Goal: Communication & Community: Share content

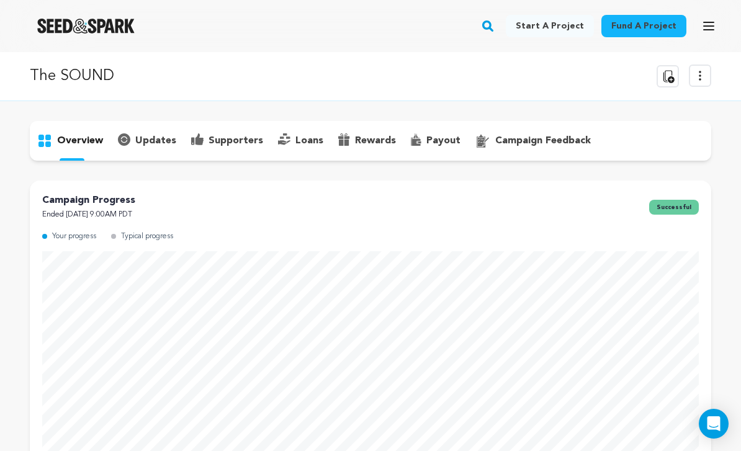
click at [232, 150] on div "supporters" at bounding box center [227, 141] width 87 height 20
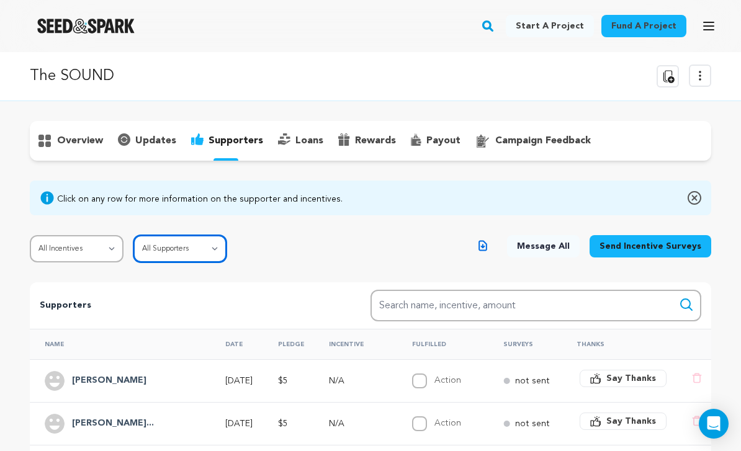
click at [207, 247] on select "All Supporters Survey not sent Survey incomplete Survey complete Incentive not …" at bounding box center [180, 248] width 94 height 27
select select "pledge_incomplete"
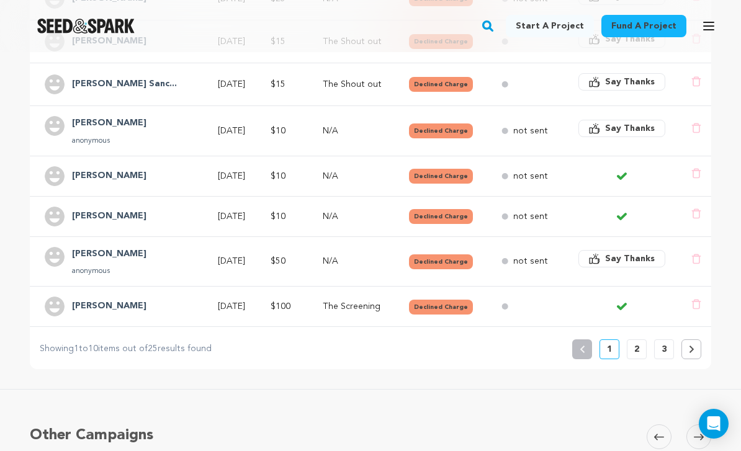
scroll to position [464, 0]
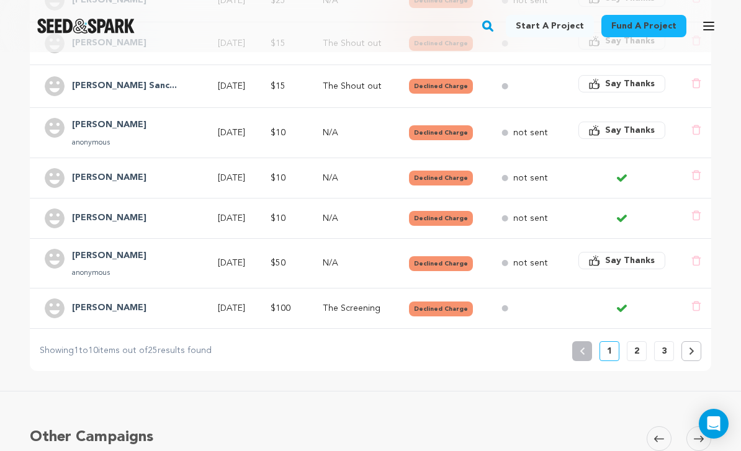
click at [637, 354] on p "2" at bounding box center [636, 351] width 5 height 12
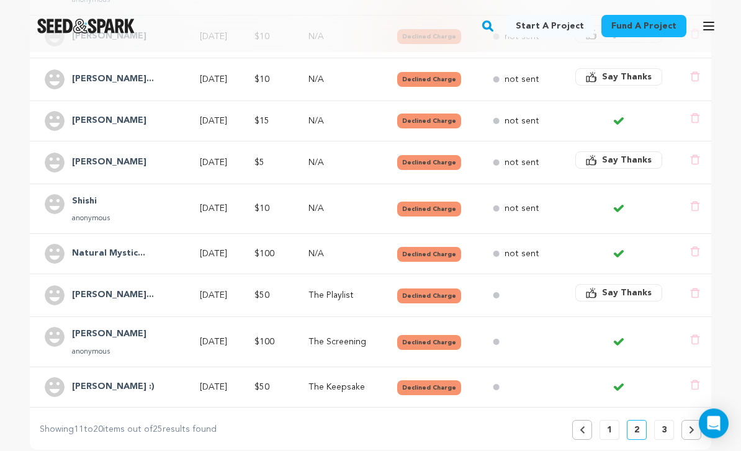
scroll to position [395, 0]
click at [662, 428] on p "3" at bounding box center [664, 430] width 5 height 12
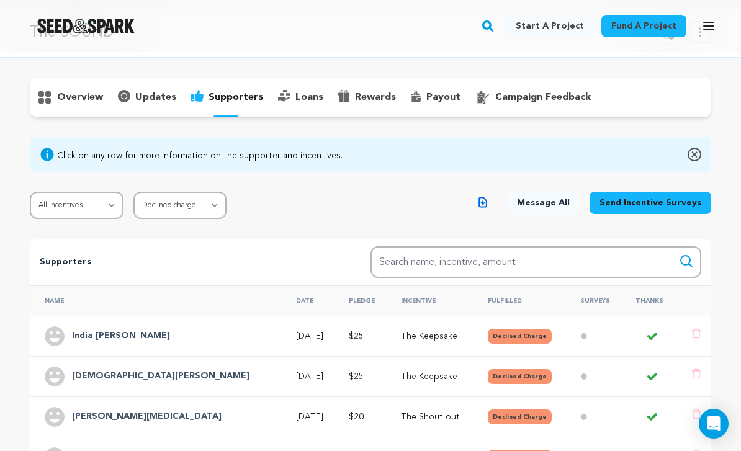
scroll to position [43, 0]
click at [241, 114] on div "overview" at bounding box center [371, 98] width 682 height 40
click at [233, 107] on div "supporters" at bounding box center [227, 98] width 87 height 20
click at [214, 210] on select "All Supporters Survey not sent Survey incomplete Survey complete Incentive not …" at bounding box center [180, 205] width 94 height 27
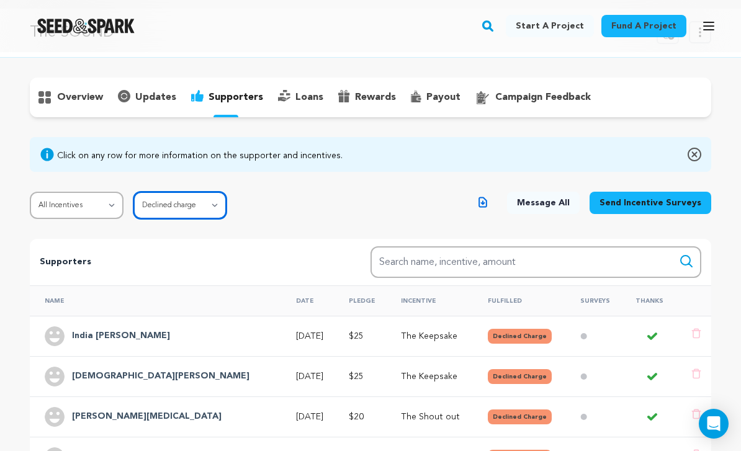
select select
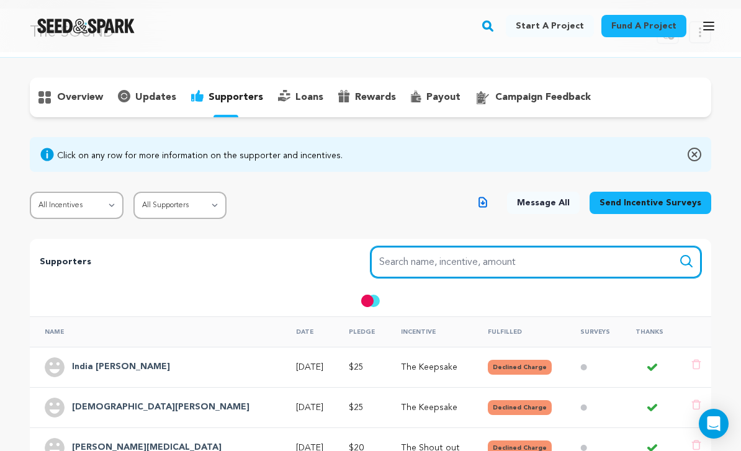
click at [465, 270] on input "Search name, item" at bounding box center [536, 262] width 331 height 32
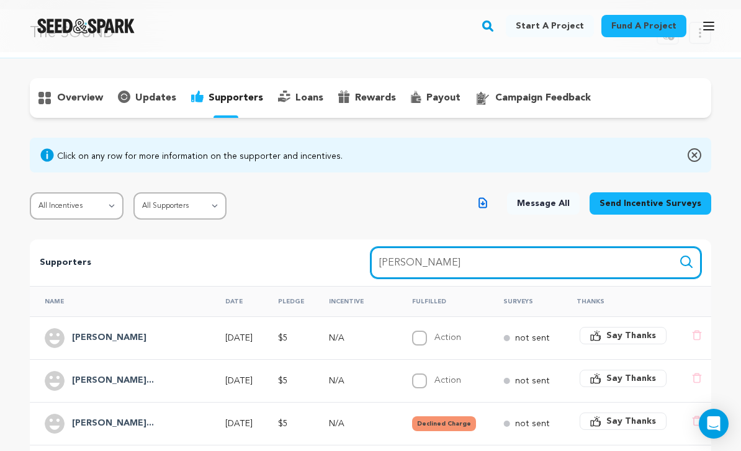
type input "[PERSON_NAME]"
click at [687, 261] on button "Search" at bounding box center [686, 262] width 15 height 15
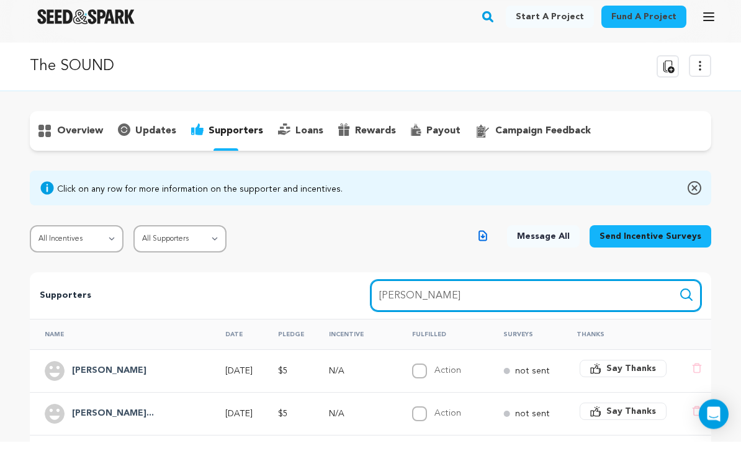
scroll to position [65, 0]
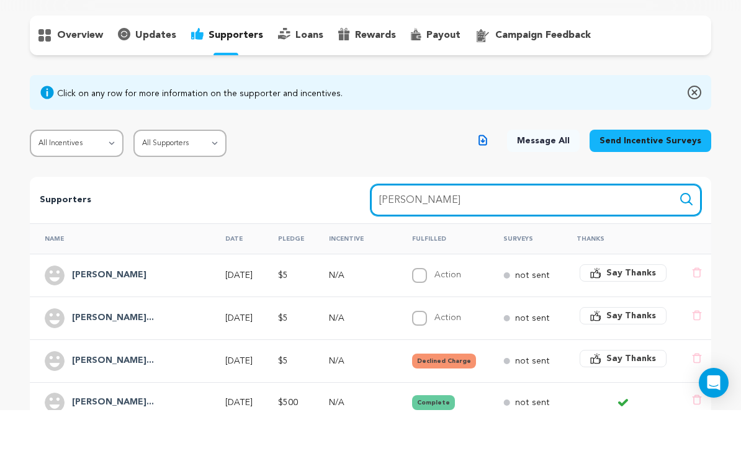
click at [687, 233] on button "Search" at bounding box center [686, 240] width 15 height 15
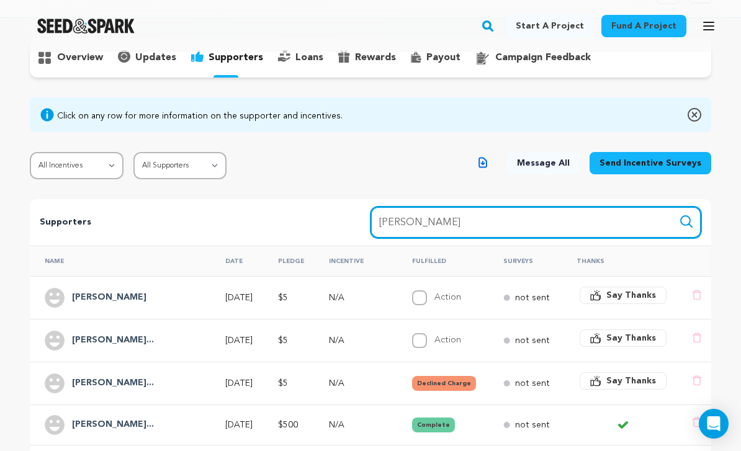
scroll to position [0, 0]
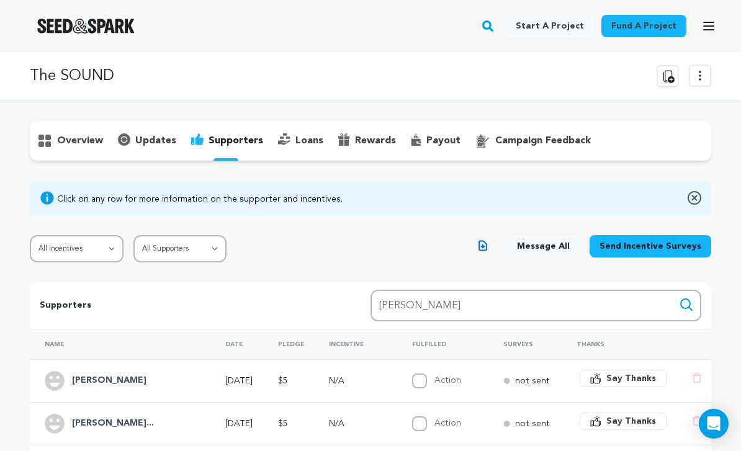
click at [705, 29] on icon "button" at bounding box center [708, 26] width 15 height 15
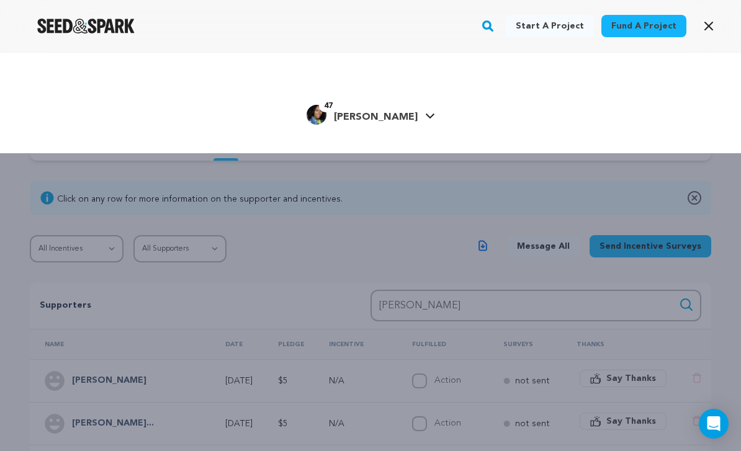
click at [424, 112] on link "47 Madeleine W. Madeleine W." at bounding box center [371, 113] width 129 height 22
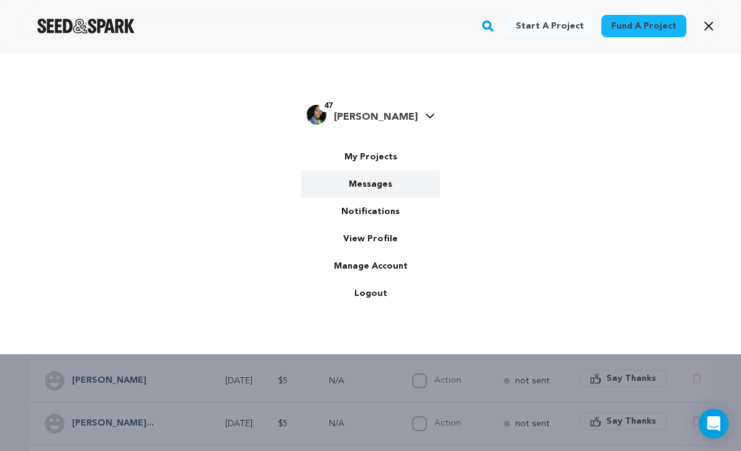
click at [387, 182] on link "Messages" at bounding box center [370, 184] width 139 height 27
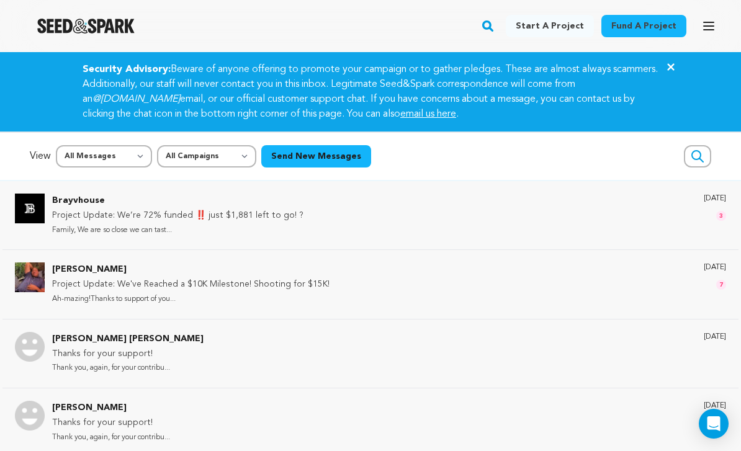
click at [674, 65] on icon at bounding box center [670, 66] width 7 height 7
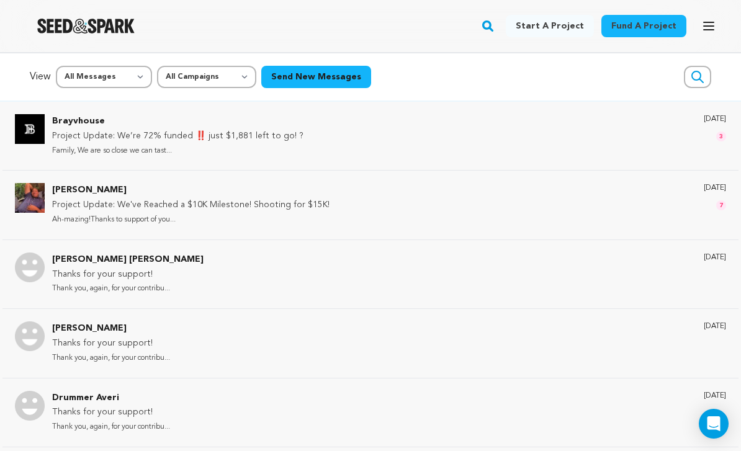
click at [495, 25] on rect "button" at bounding box center [487, 26] width 15 height 15
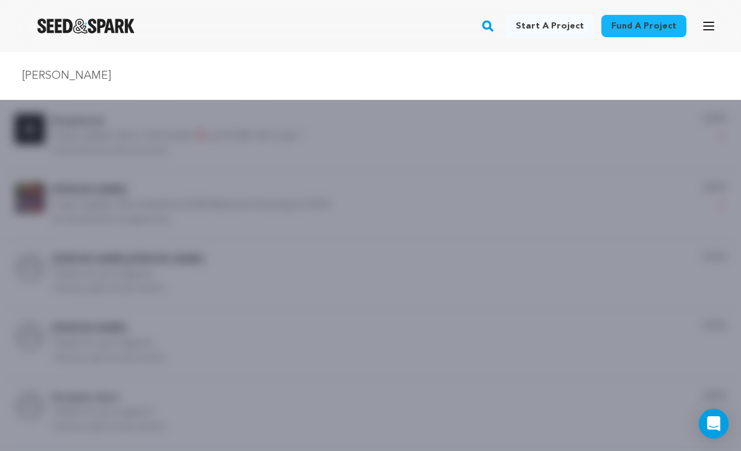
type input "[PERSON_NAME]"
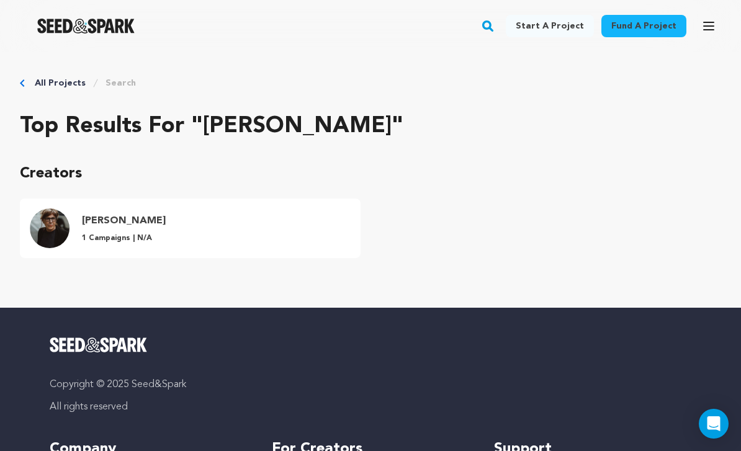
click at [60, 82] on link "All Projects" at bounding box center [60, 83] width 51 height 12
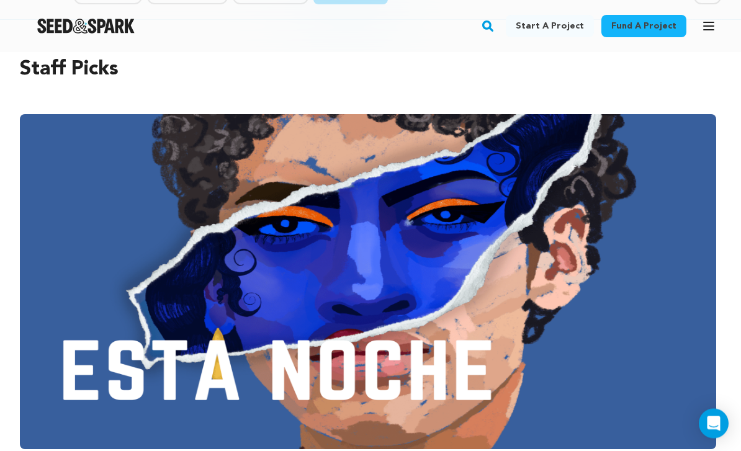
scroll to position [85, 0]
click at [704, 37] on button "Open main menu" at bounding box center [709, 26] width 25 height 25
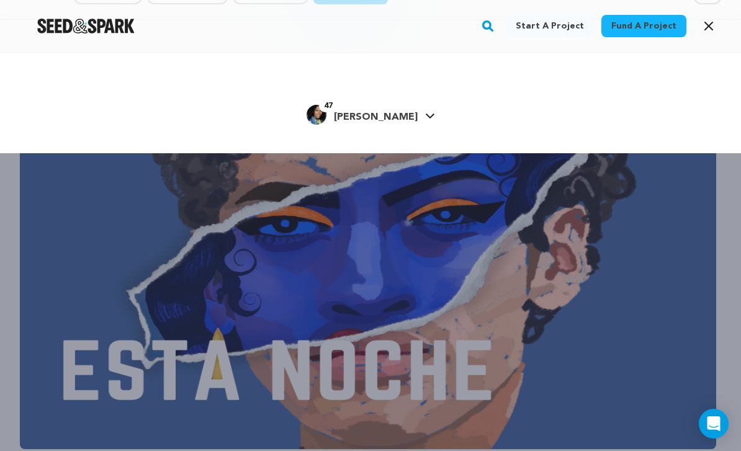
click at [393, 119] on span "[PERSON_NAME]" at bounding box center [376, 117] width 84 height 10
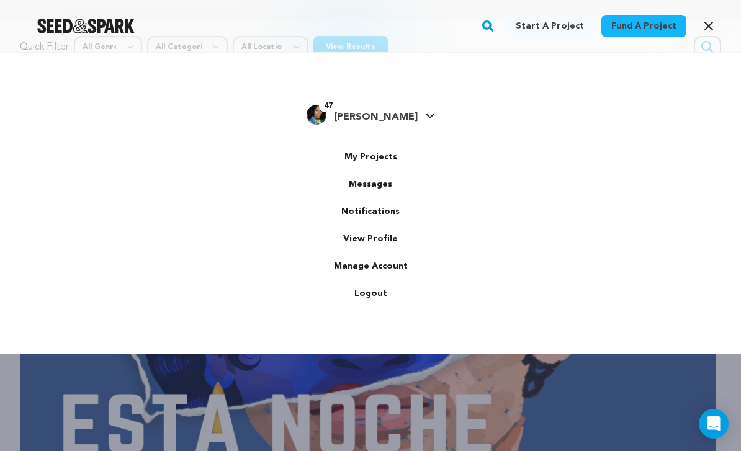
scroll to position [40, 0]
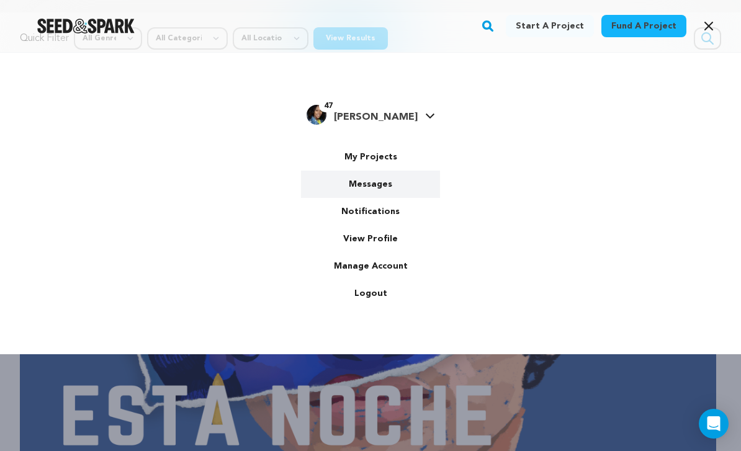
click at [384, 188] on link "Messages" at bounding box center [370, 184] width 139 height 27
click at [394, 188] on link "Messages" at bounding box center [370, 184] width 139 height 27
click at [392, 186] on link "Messages" at bounding box center [370, 184] width 139 height 27
click at [395, 184] on link "Messages" at bounding box center [370, 184] width 139 height 27
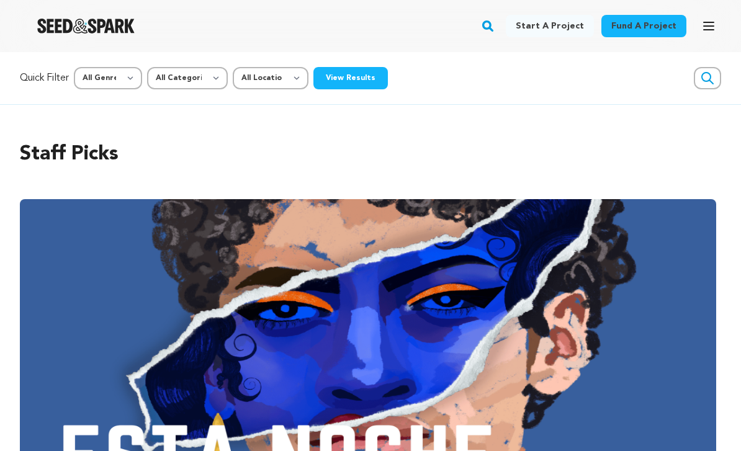
scroll to position [40, 0]
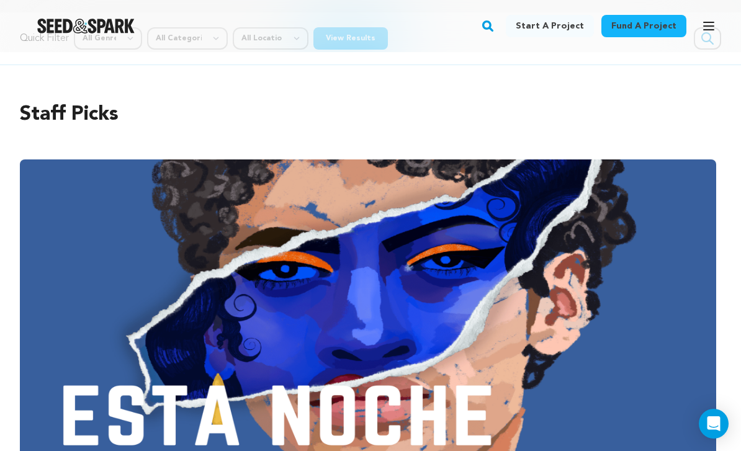
click at [697, 27] on button "Open main menu" at bounding box center [709, 26] width 25 height 25
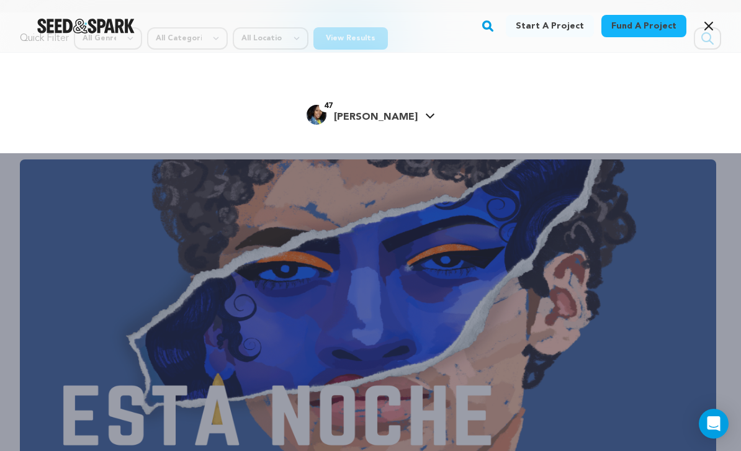
click at [397, 119] on span "[PERSON_NAME]" at bounding box center [376, 117] width 84 height 10
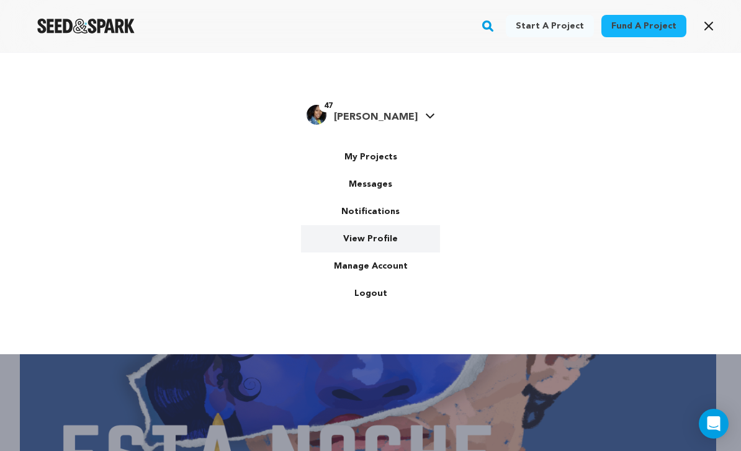
click at [368, 228] on link "View Profile" at bounding box center [370, 238] width 139 height 27
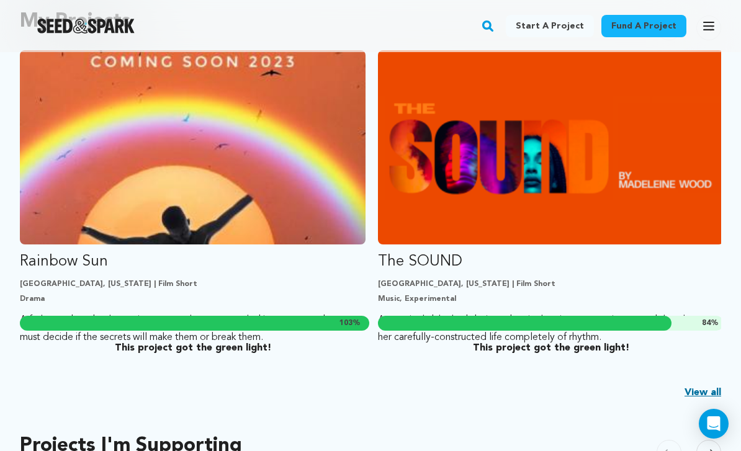
scroll to position [326, 0]
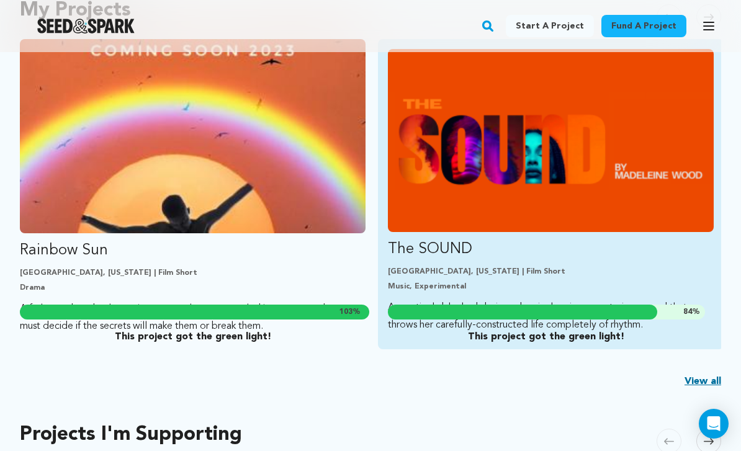
click at [596, 174] on img "Fund The SOUND" at bounding box center [551, 140] width 326 height 183
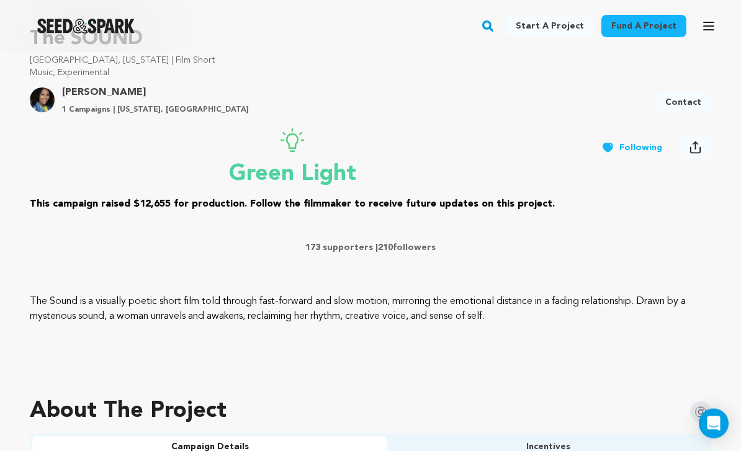
scroll to position [440, 0]
click at [350, 251] on p "173 supporters | 210 followers" at bounding box center [371, 247] width 682 height 12
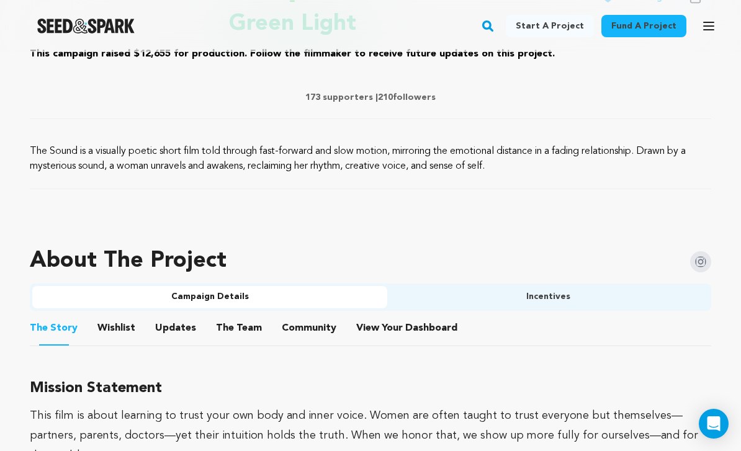
scroll to position [593, 0]
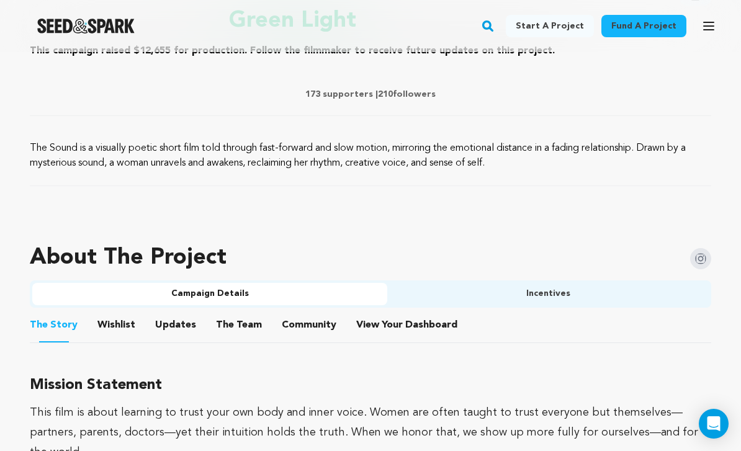
click at [315, 324] on button "Community" at bounding box center [309, 328] width 30 height 30
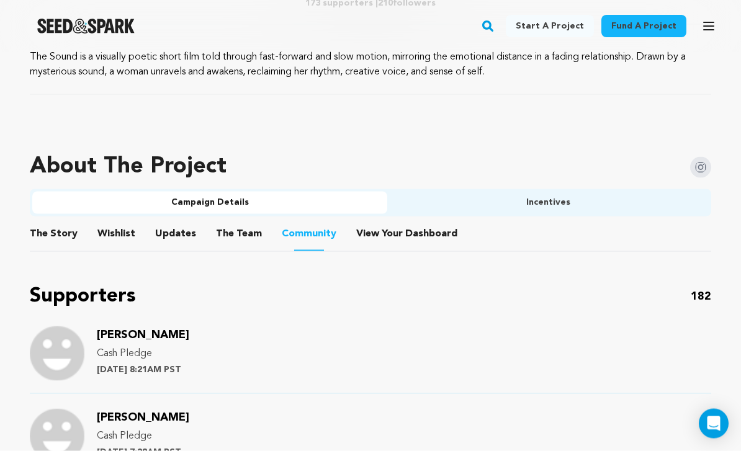
scroll to position [654, 0]
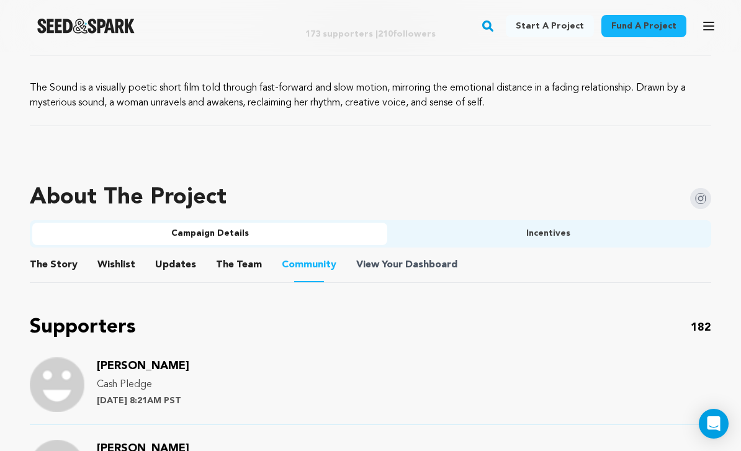
click at [396, 266] on span "View Your Dashboard" at bounding box center [408, 265] width 104 height 15
click at [408, 269] on span "Dashboard" at bounding box center [431, 265] width 52 height 15
click at [704, 34] on button "Open main menu" at bounding box center [709, 26] width 25 height 25
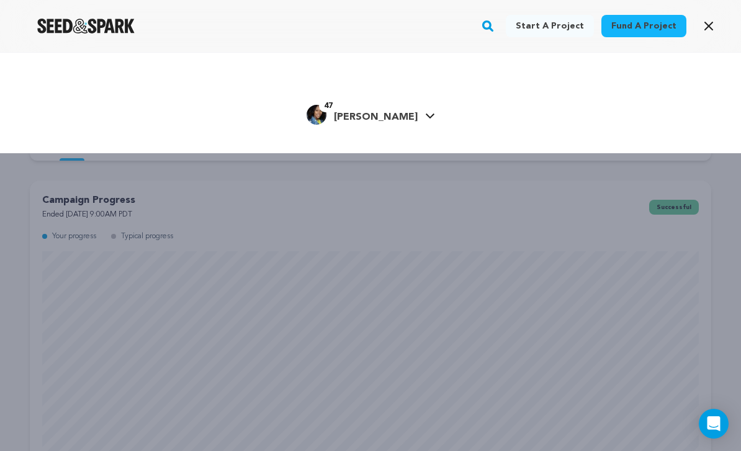
click at [710, 31] on icon "button" at bounding box center [708, 26] width 15 height 15
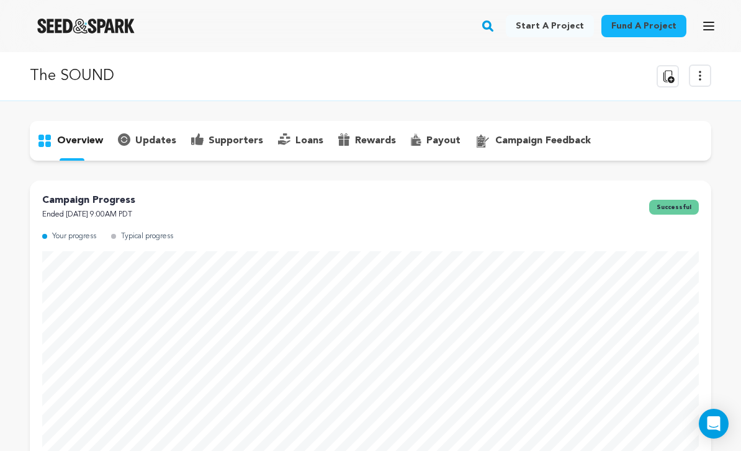
click at [235, 144] on p "supporters" at bounding box center [236, 140] width 55 height 15
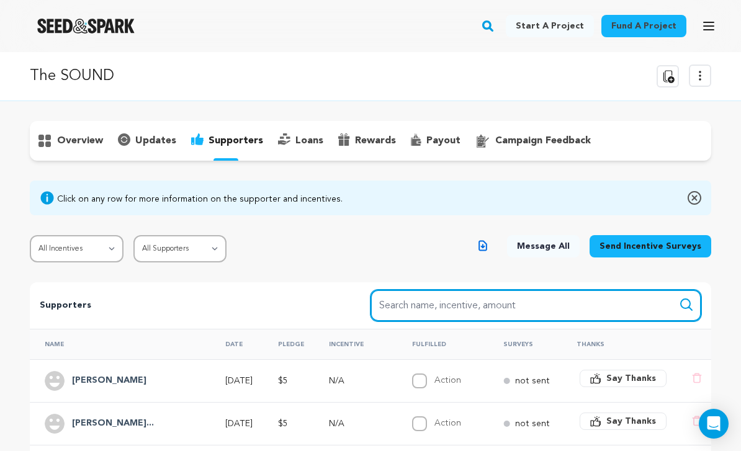
click at [449, 306] on input "Search name, item" at bounding box center [536, 306] width 331 height 32
type input "Donna Michael"
click at [687, 305] on button "Search" at bounding box center [686, 304] width 15 height 15
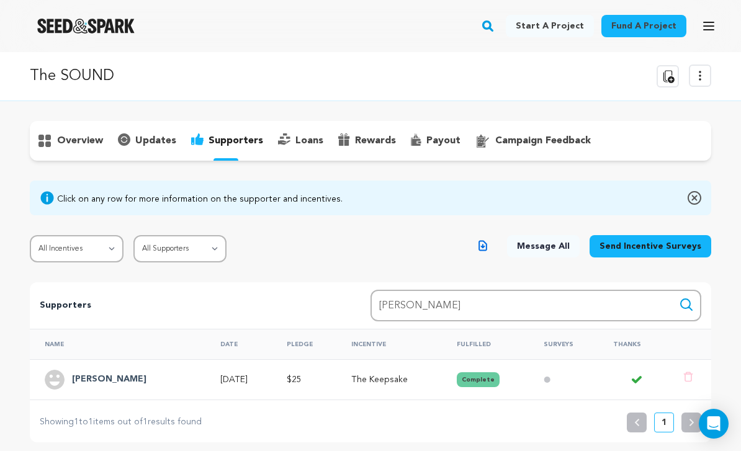
click at [113, 376] on h4 "Donna Michael" at bounding box center [109, 379] width 74 height 15
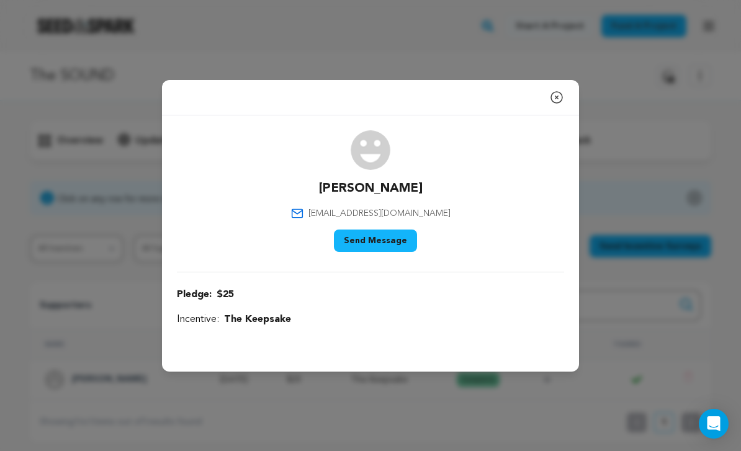
click at [560, 105] on icon "button" at bounding box center [556, 97] width 15 height 15
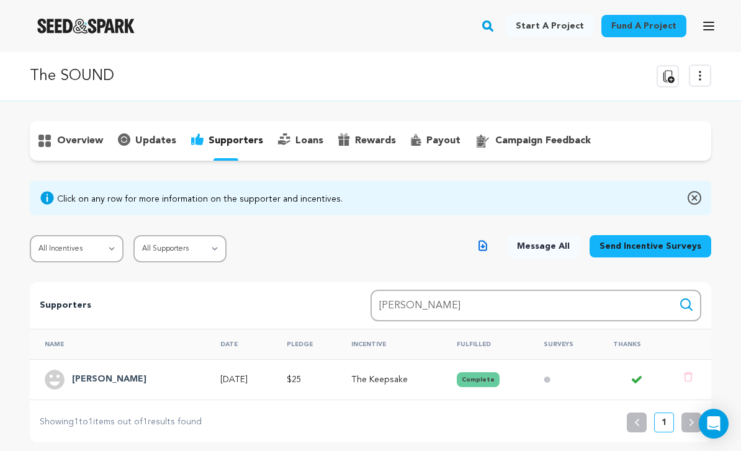
click at [158, 136] on p "updates" at bounding box center [155, 140] width 41 height 15
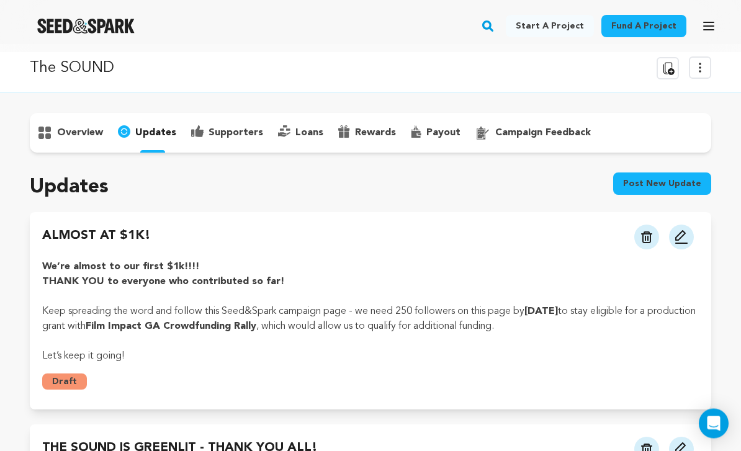
click at [88, 136] on p "overview" at bounding box center [80, 133] width 46 height 15
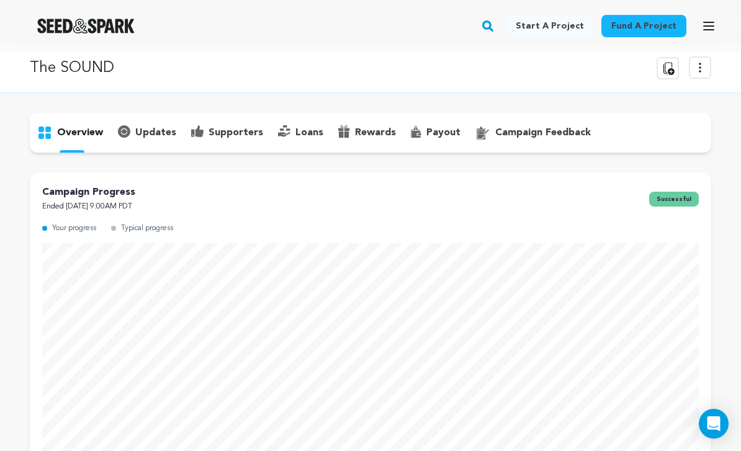
click at [158, 139] on p "updates" at bounding box center [155, 132] width 41 height 15
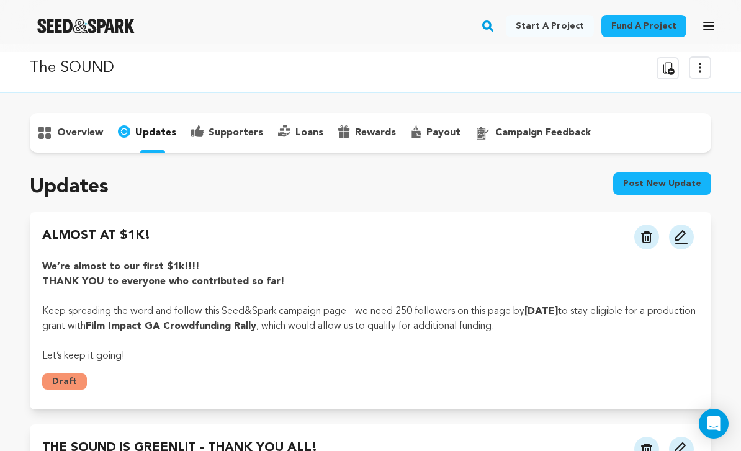
click at [652, 187] on button "Post new update" at bounding box center [662, 184] width 98 height 22
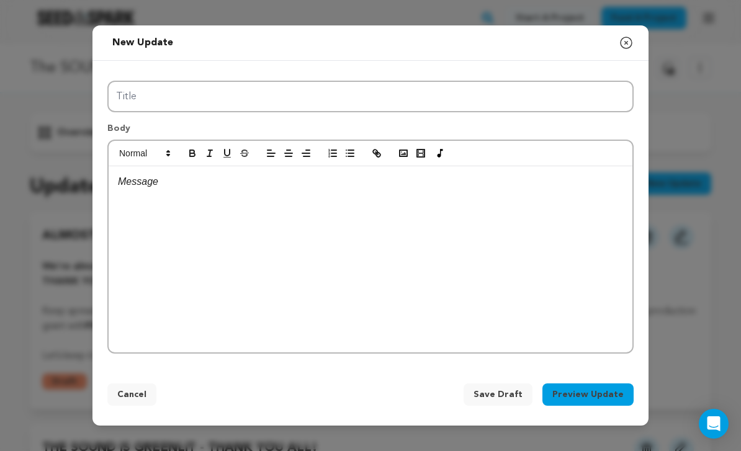
click at [633, 50] on icon "button" at bounding box center [626, 42] width 15 height 15
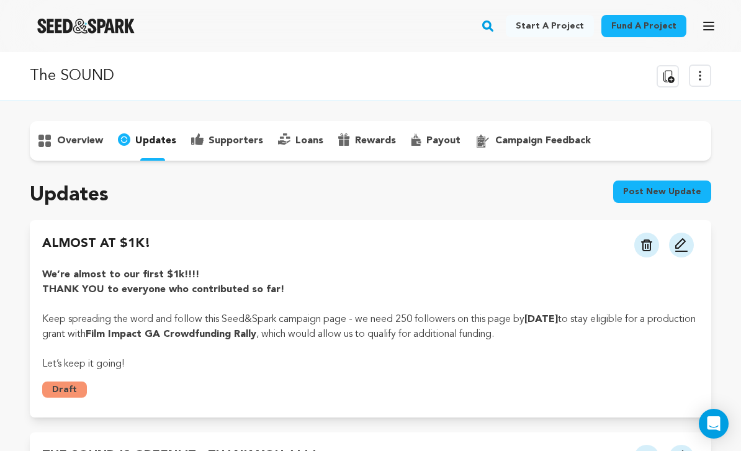
click at [672, 194] on button "Post new update" at bounding box center [662, 192] width 98 height 22
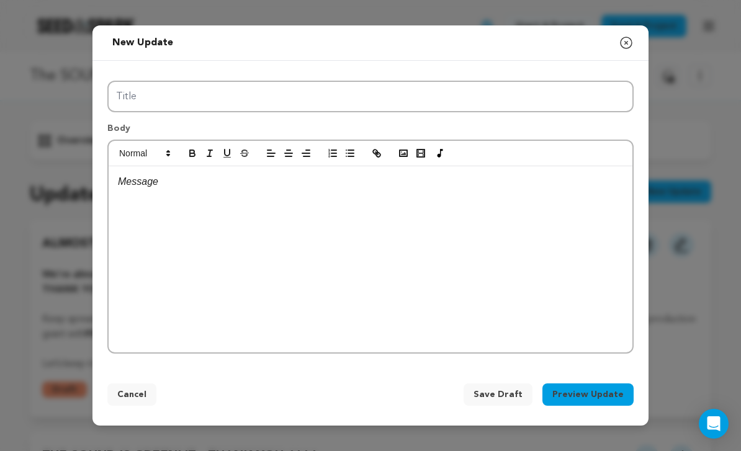
click at [466, 235] on div at bounding box center [371, 259] width 524 height 186
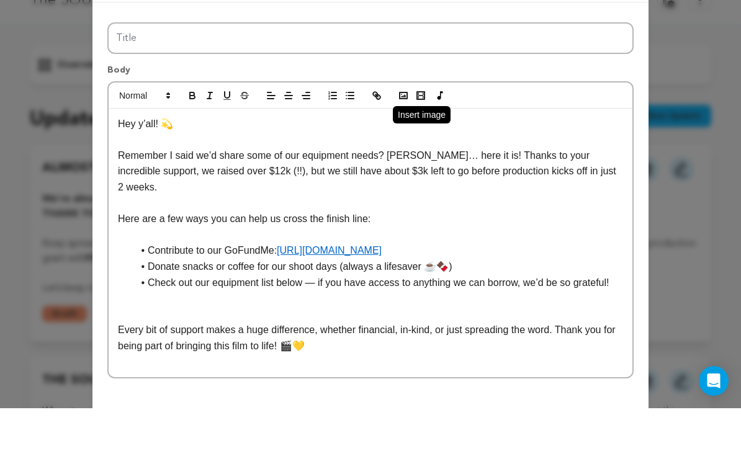
click at [403, 135] on rect "button" at bounding box center [403, 138] width 7 height 6
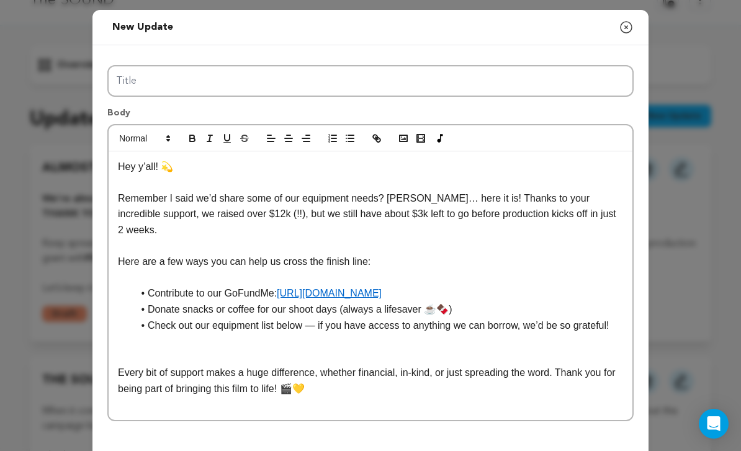
click at [548, 13] on div "New update Preview your update Close modal Title Body Hey y’all! 💫 Remember I s…" at bounding box center [370, 251] width 741 height 503
click at [366, 397] on p at bounding box center [370, 405] width 505 height 16
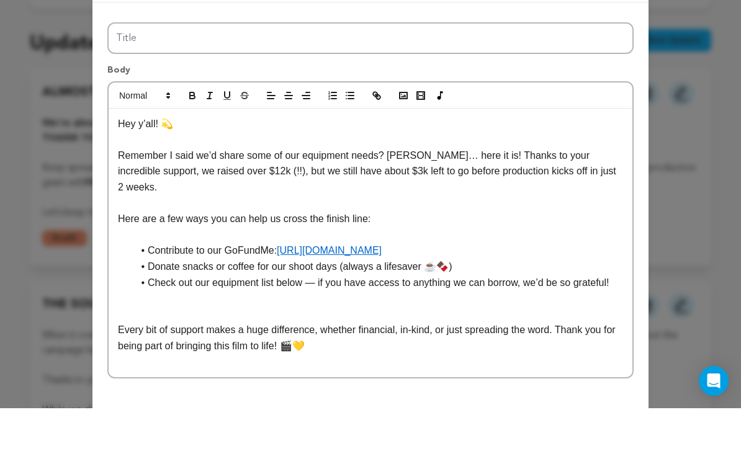
click at [116, 151] on div "Hey y’all! 💫 Remember I said we’d share some of our equipment needs? Welp… here…" at bounding box center [371, 285] width 524 height 269
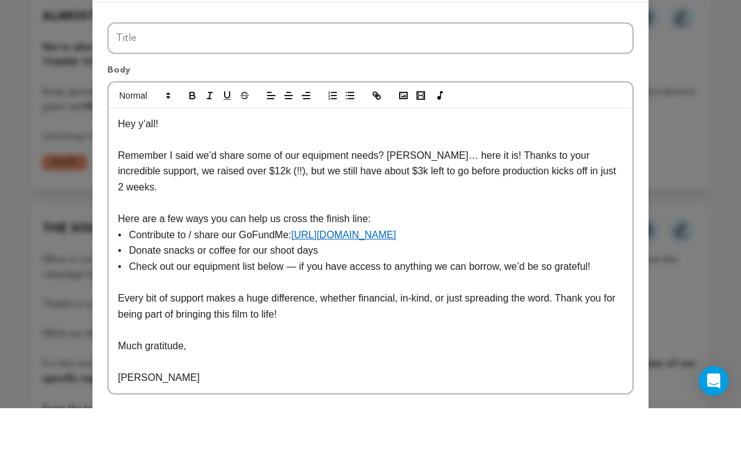
scroll to position [12, 0]
click at [447, 191] on p "Remember I said we’d share some of our equipment needs? [PERSON_NAME]… here it …" at bounding box center [370, 215] width 505 height 48
click at [453, 191] on p "Remember I said we’d share some of our equipment needs? [PERSON_NAME]… here it …" at bounding box center [370, 215] width 505 height 48
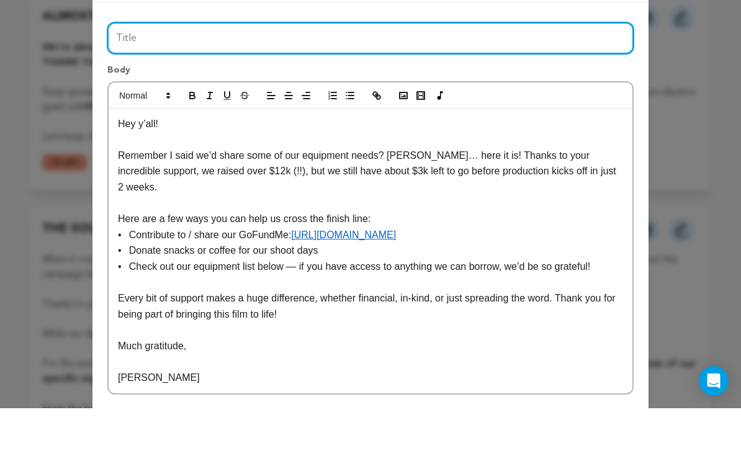
click at [410, 65] on input "Title" at bounding box center [370, 81] width 526 height 32
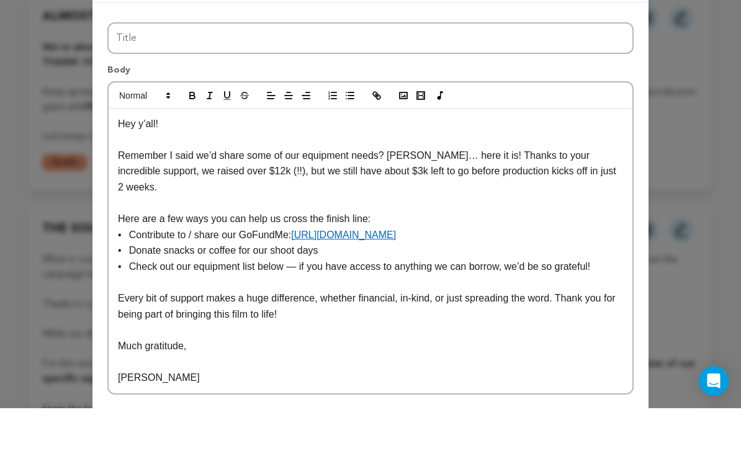
click at [359, 413] on p "[PERSON_NAME]" at bounding box center [370, 421] width 505 height 16
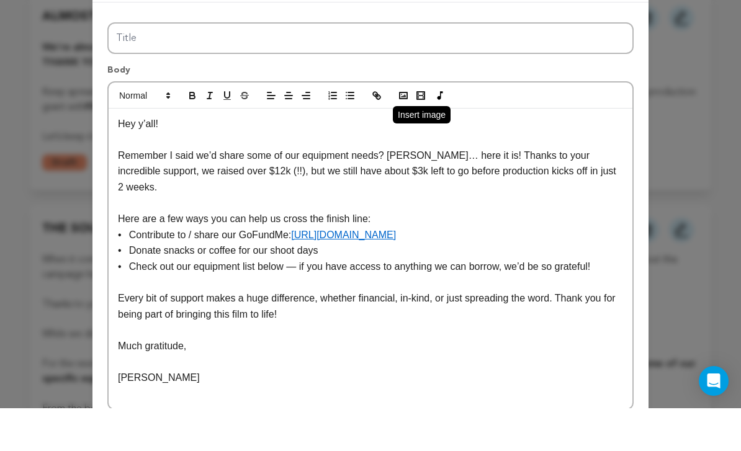
click at [406, 135] on rect "button" at bounding box center [403, 138] width 7 height 6
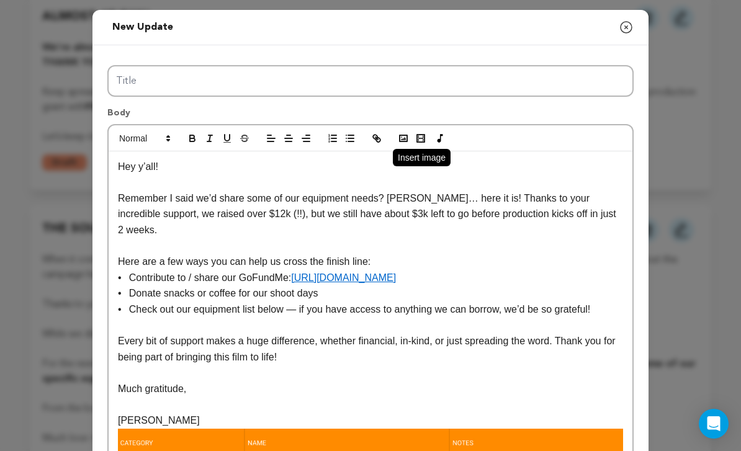
scroll to position [-1, 0]
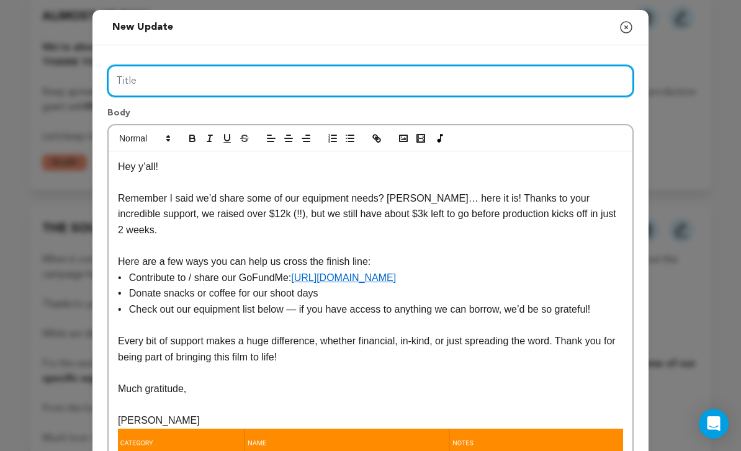
click at [489, 90] on input "Title" at bounding box center [370, 81] width 526 height 32
paste input "Snacks, coffee, and a few key items — can you help?"
click at [199, 69] on input "Snacks, coffee, and a few key items — can you help?" at bounding box center [370, 81] width 526 height 32
click at [207, 82] on input "Snacks, coffee, and a few key items — can you help?" at bounding box center [370, 81] width 526 height 32
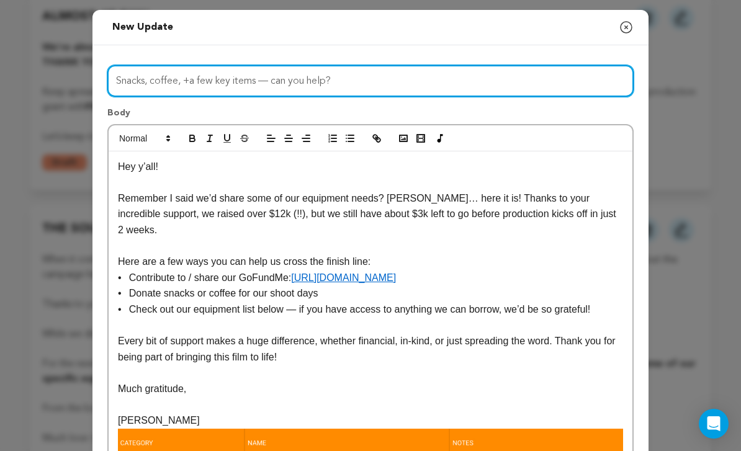
type input "Snacks, coffee, + a few key items — can you help?"
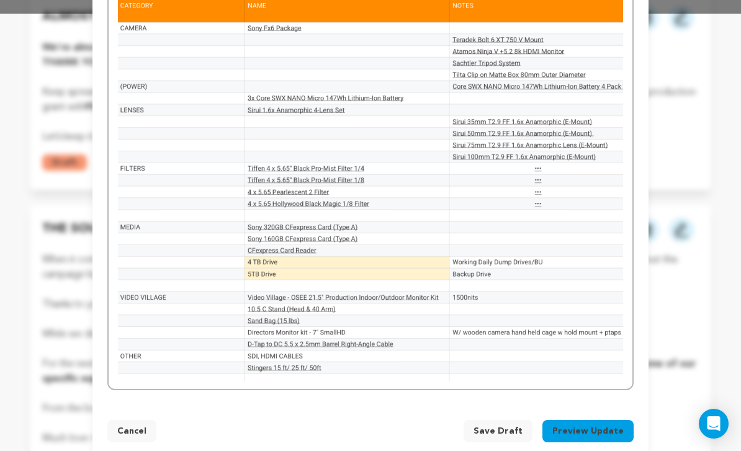
click at [613, 421] on button "Preview Update" at bounding box center [588, 431] width 91 height 22
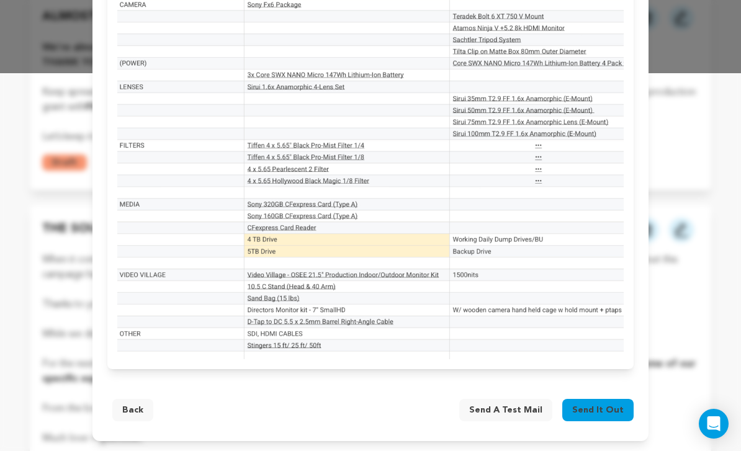
scroll to position [378, 0]
click at [604, 410] on span "Send it out" at bounding box center [598, 410] width 52 height 12
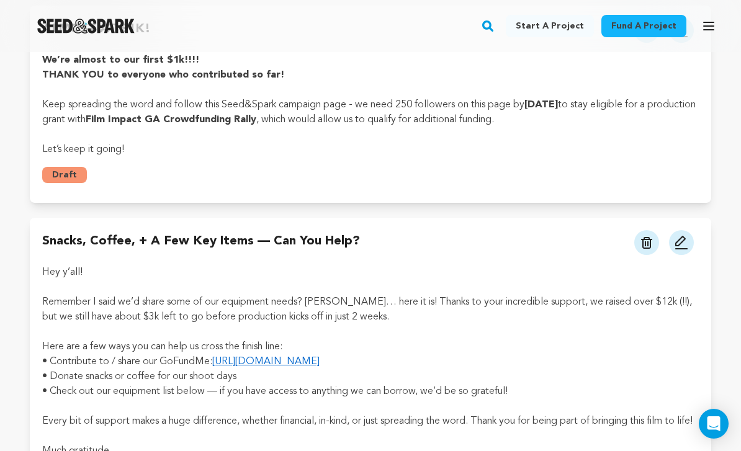
scroll to position [215, 0]
